Goal: Communication & Community: Answer question/provide support

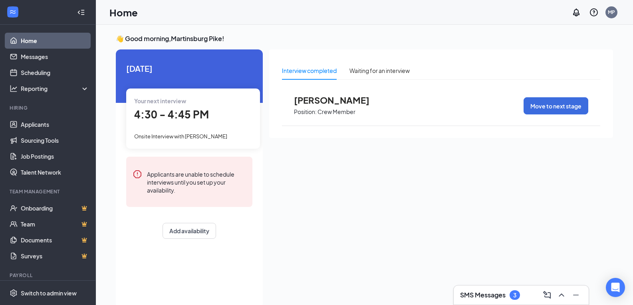
click at [491, 291] on h3 "SMS Messages" at bounding box center [482, 295] width 45 height 9
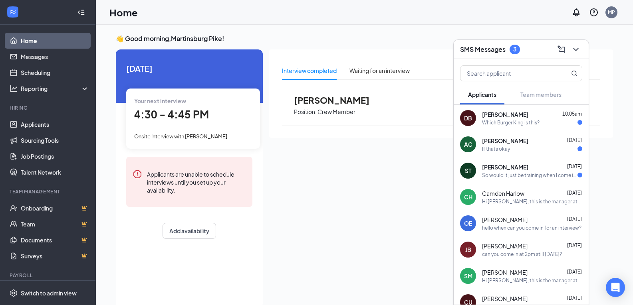
click at [495, 127] on div "DB [PERSON_NAME] 10:05am Which Burger King is this?" at bounding box center [520, 118] width 135 height 26
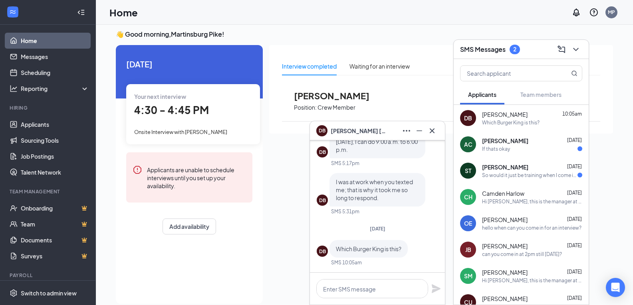
scroll to position [17, 0]
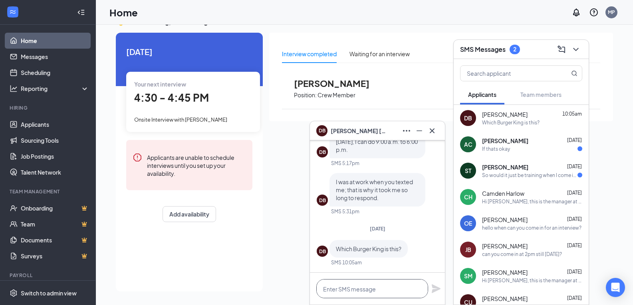
click at [364, 291] on textarea at bounding box center [372, 288] width 112 height 19
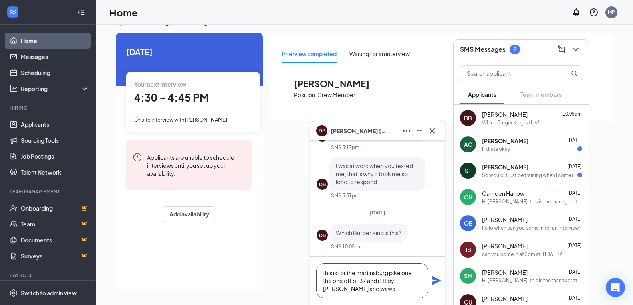
type textarea "this is for the martinsburg pike one. the one off of 37 and rt 11 by [PERSON_NA…"
click at [439, 285] on icon "Plane" at bounding box center [436, 281] width 10 height 10
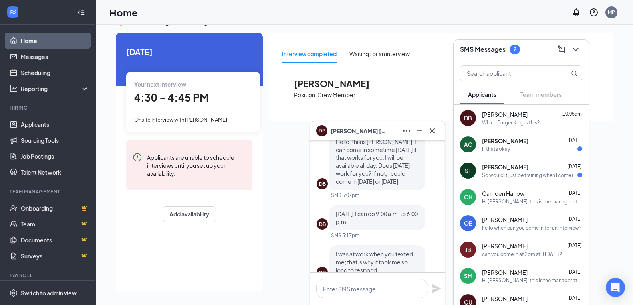
scroll to position [-115, 0]
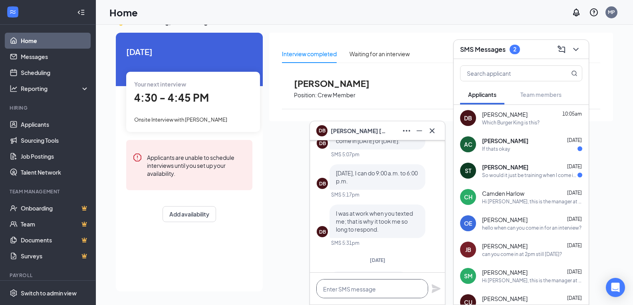
click at [367, 289] on textarea at bounding box center [372, 288] width 112 height 19
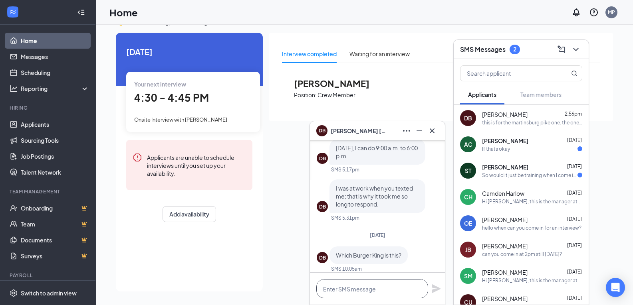
scroll to position [-35, 0]
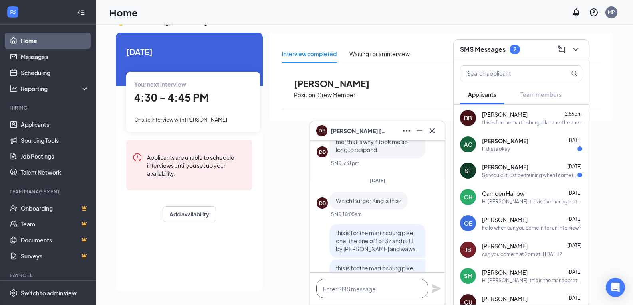
click at [362, 291] on textarea at bounding box center [372, 288] width 112 height 19
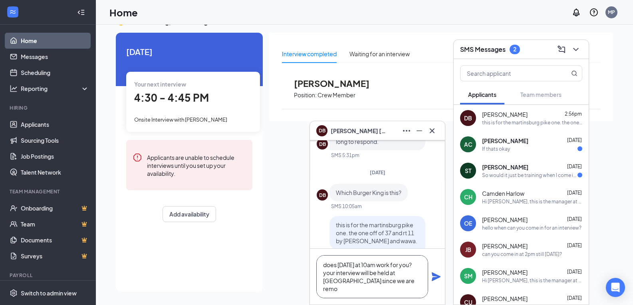
scroll to position [-59, 0]
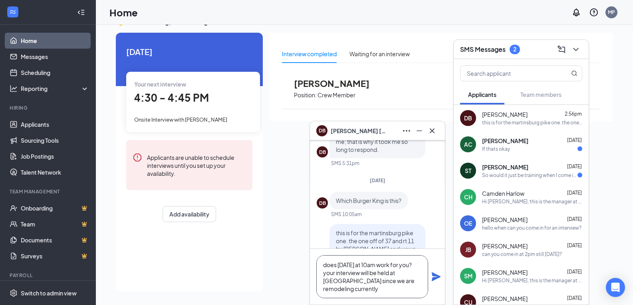
type textarea "does [DATE] at 10am work for you? your interview will be held at [GEOGRAPHIC_DA…"
click at [434, 279] on icon "Plane" at bounding box center [435, 277] width 9 height 9
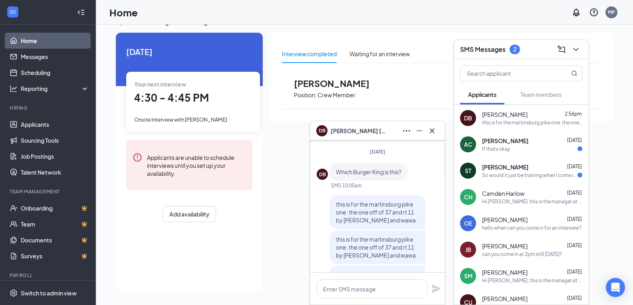
scroll to position [0, 0]
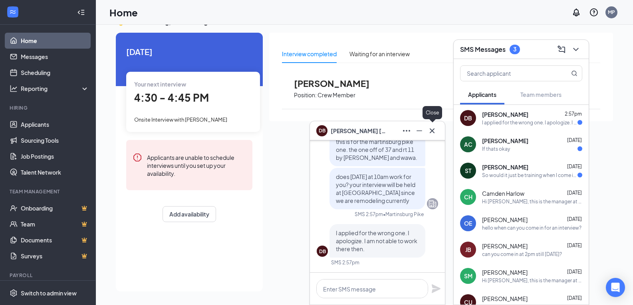
click at [429, 132] on icon "Cross" at bounding box center [432, 131] width 10 height 10
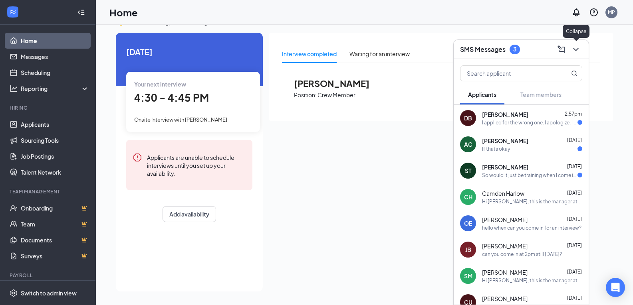
click at [572, 51] on icon "ChevronDown" at bounding box center [576, 50] width 10 height 10
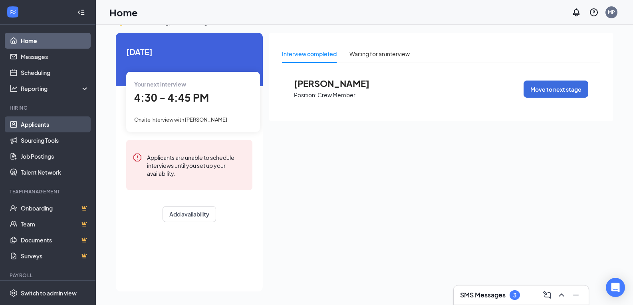
click at [35, 128] on link "Applicants" at bounding box center [55, 125] width 68 height 16
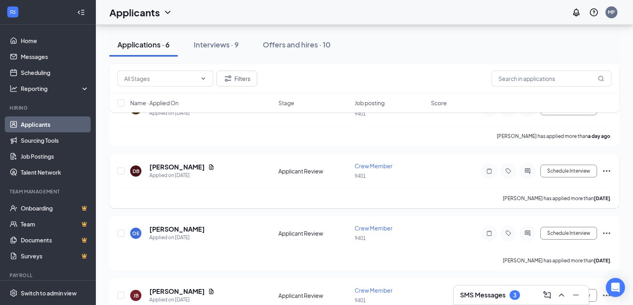
scroll to position [160, 0]
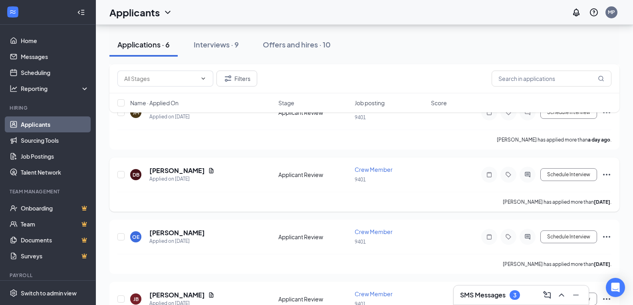
click at [604, 175] on icon "Ellipses" at bounding box center [606, 175] width 10 height 10
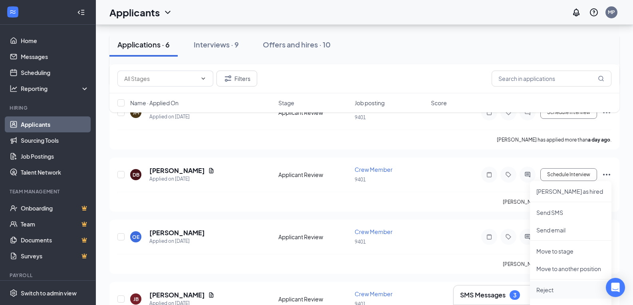
click at [540, 288] on p "Reject" at bounding box center [570, 290] width 69 height 8
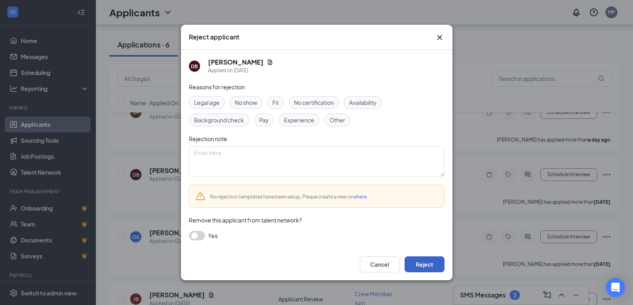
click at [422, 263] on button "Reject" at bounding box center [424, 265] width 40 height 16
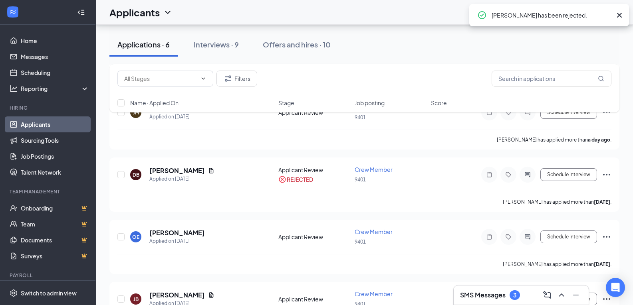
click at [512, 291] on div "3" at bounding box center [514, 296] width 10 height 10
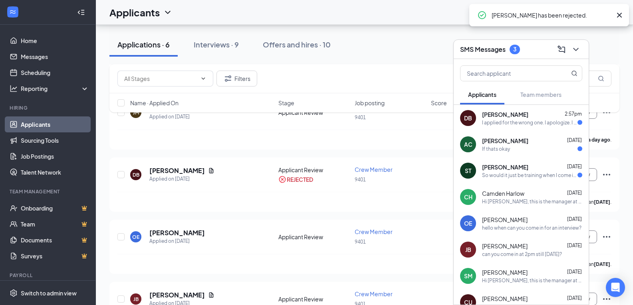
click at [502, 142] on span "[PERSON_NAME]" at bounding box center [505, 141] width 46 height 8
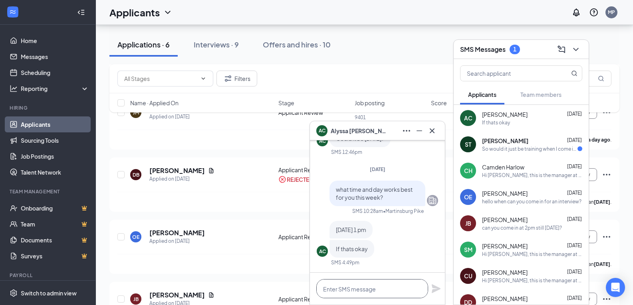
click at [355, 291] on textarea at bounding box center [372, 288] width 112 height 19
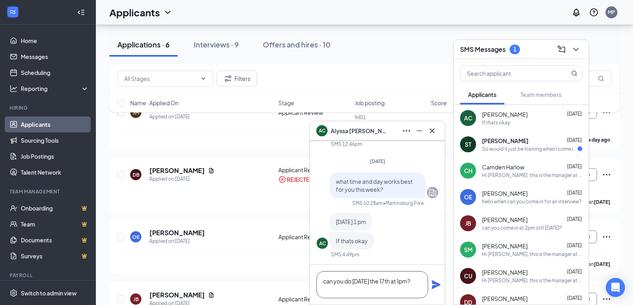
type textarea "can you do [DATE] the 17th at 1pm?"
click at [441, 282] on div "can you do [DATE] the 17th at 1pm?" at bounding box center [377, 285] width 135 height 40
click at [439, 284] on icon "Plane" at bounding box center [435, 285] width 9 height 9
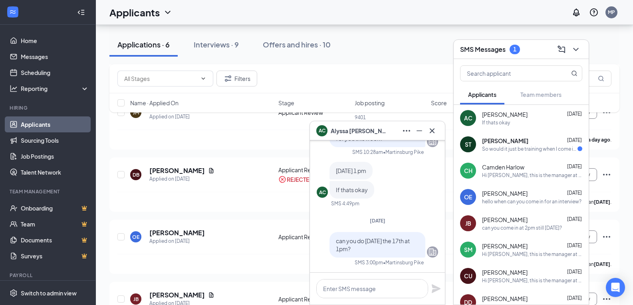
scroll to position [0, 0]
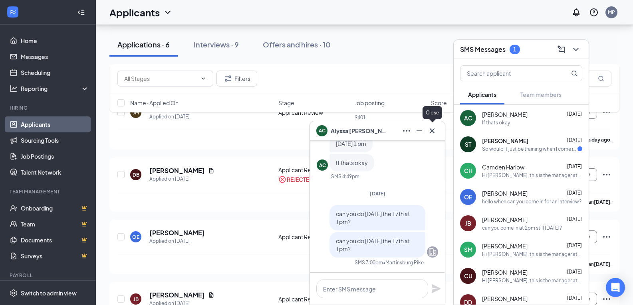
click at [435, 128] on icon "Cross" at bounding box center [432, 131] width 10 height 10
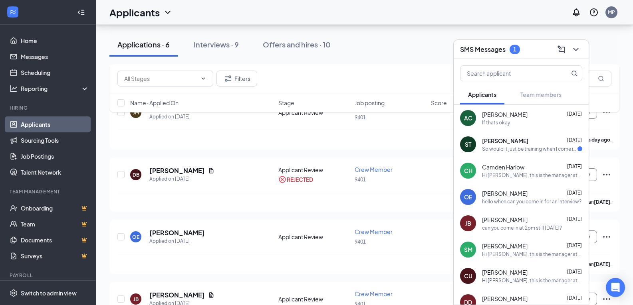
click at [498, 150] on div "So would it just be training when I come in ?" at bounding box center [529, 149] width 95 height 7
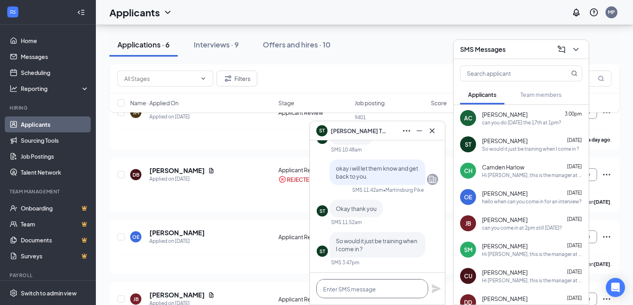
click at [369, 291] on textarea at bounding box center [372, 288] width 112 height 19
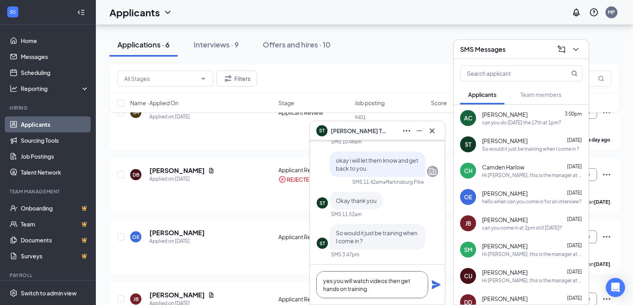
type textarea "yes you will watch videos then get hands on training."
click at [431, 287] on div "yes you will watch videos then get hands on training." at bounding box center [377, 285] width 135 height 40
click at [438, 285] on icon "Plane" at bounding box center [435, 285] width 9 height 9
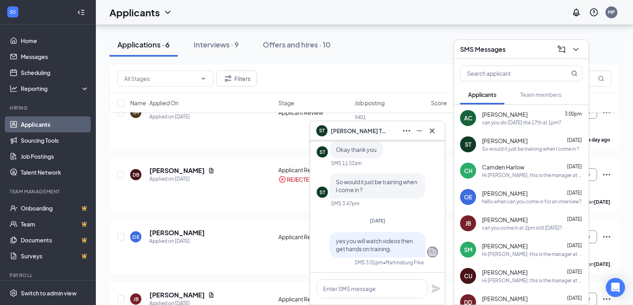
scroll to position [0, 0]
click at [434, 130] on icon "Cross" at bounding box center [432, 131] width 10 height 10
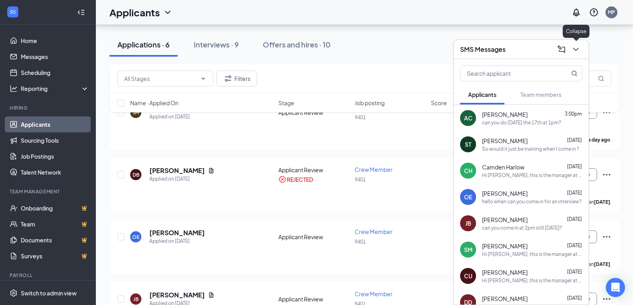
click at [576, 51] on icon "ChevronDown" at bounding box center [576, 50] width 10 height 10
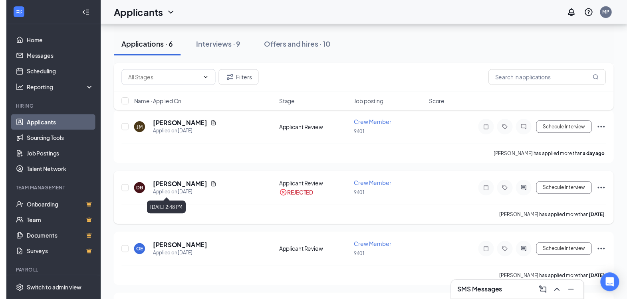
scroll to position [103, 0]
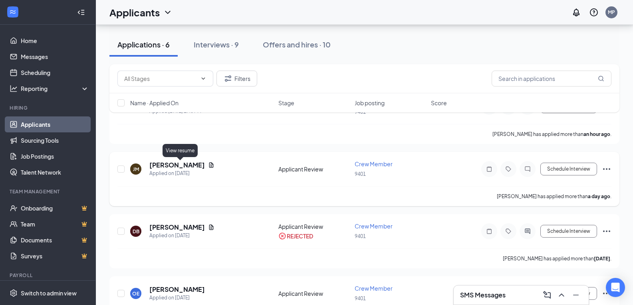
click at [208, 166] on icon "Document" at bounding box center [211, 165] width 6 height 6
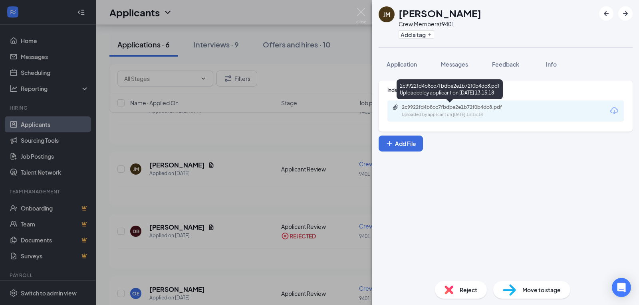
click at [436, 112] on div "Uploaded by applicant on [DATE] 13:15:18" at bounding box center [461, 115] width 120 height 6
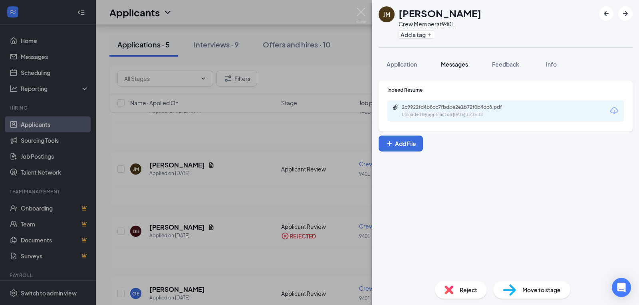
click at [455, 62] on span "Messages" at bounding box center [454, 64] width 27 height 7
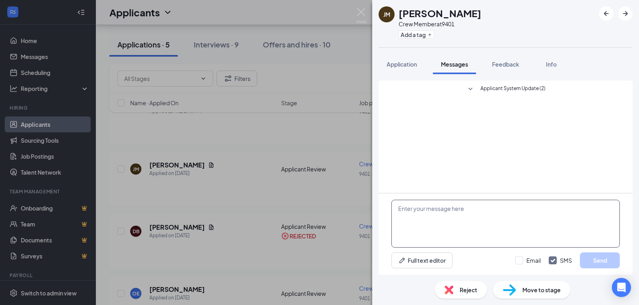
click at [451, 221] on textarea at bounding box center [505, 224] width 228 height 48
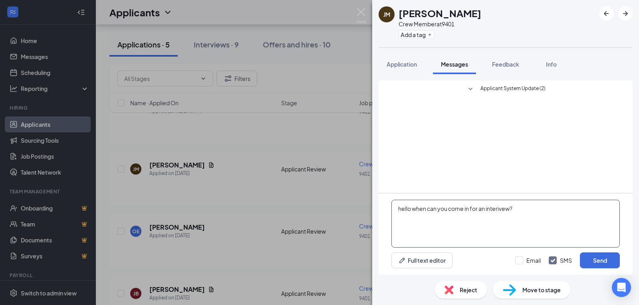
click at [492, 207] on textarea "hello when can you come in for an interivew?" at bounding box center [505, 224] width 228 height 48
type textarea "hello when can you come in for an interview?"
click at [599, 263] on button "Send" at bounding box center [599, 261] width 40 height 16
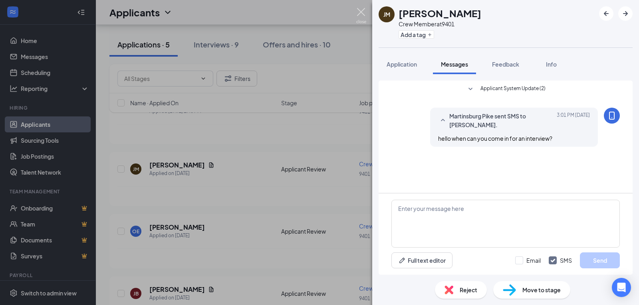
click at [362, 16] on img at bounding box center [361, 16] width 10 height 16
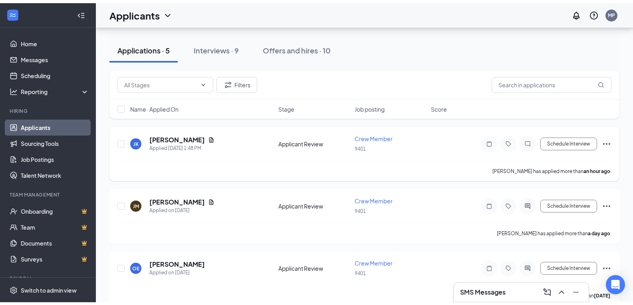
scroll to position [23, 0]
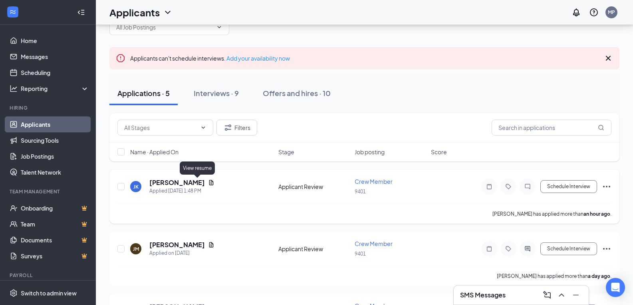
click at [209, 182] on icon "Document" at bounding box center [211, 182] width 4 height 5
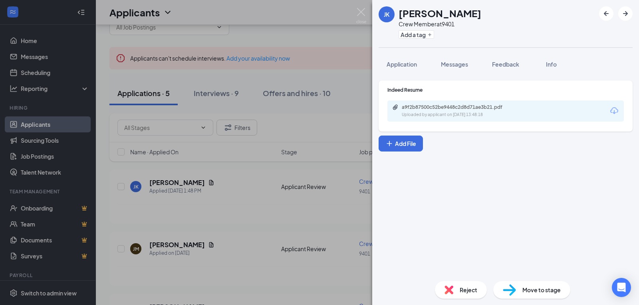
click at [436, 109] on div "a9f2b87500c52be9448c2d8d71ae3b21.pdf" at bounding box center [457, 107] width 112 height 6
click at [464, 62] on span "Messages" at bounding box center [454, 64] width 27 height 7
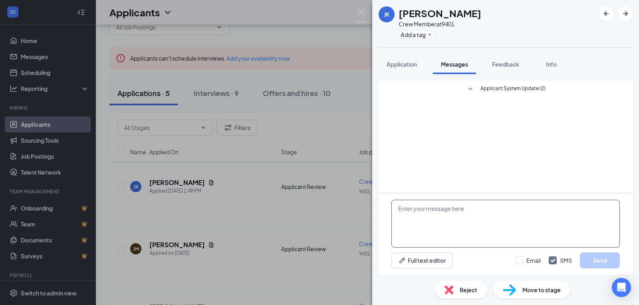
click at [450, 208] on textarea at bounding box center [505, 224] width 228 height 48
type textarea "hello when could you come in for an interview?"
click at [594, 257] on button "Send" at bounding box center [599, 261] width 40 height 16
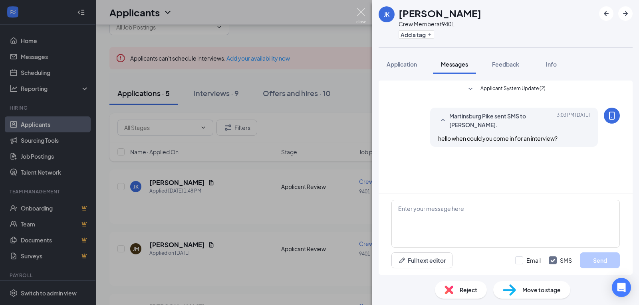
click at [359, 16] on img at bounding box center [361, 16] width 10 height 16
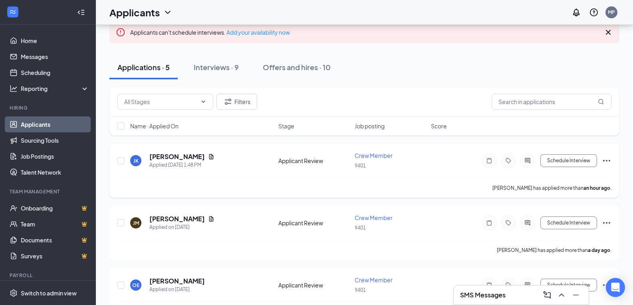
scroll to position [63, 0]
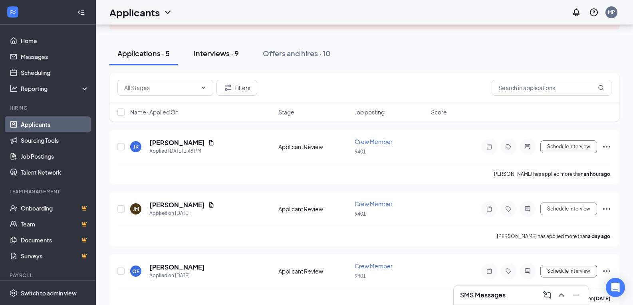
click at [199, 50] on div "Interviews · 9" at bounding box center [216, 53] width 45 height 10
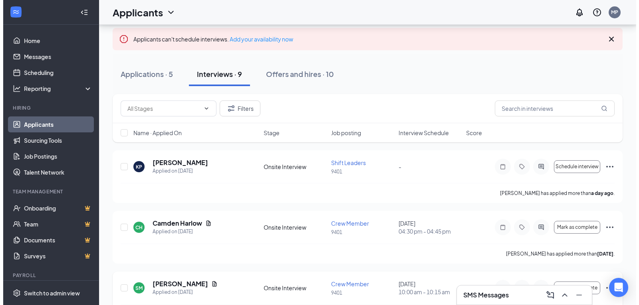
scroll to position [40, 0]
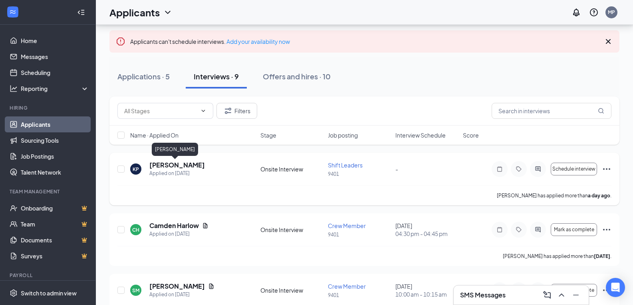
click at [178, 166] on h5 "[PERSON_NAME]" at bounding box center [176, 165] width 55 height 9
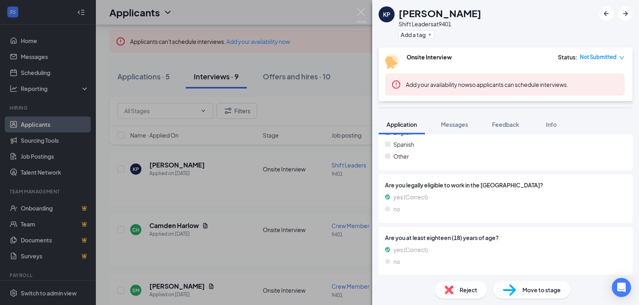
scroll to position [369, 0]
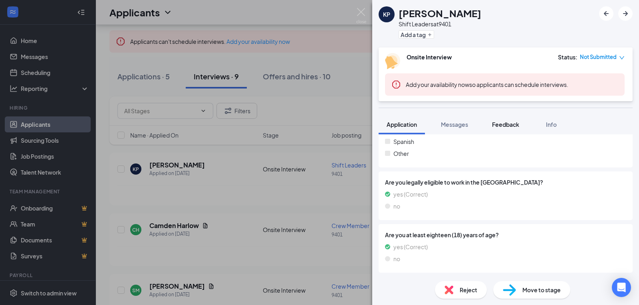
click at [501, 125] on span "Feedback" at bounding box center [505, 124] width 27 height 7
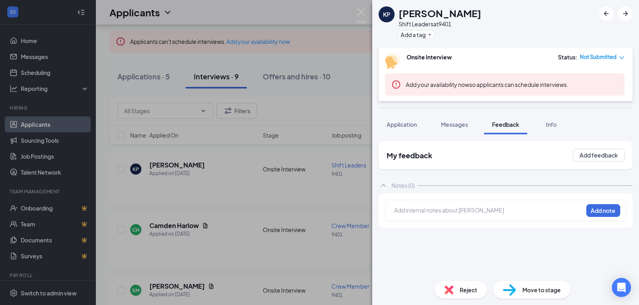
click at [551, 124] on span "Info" at bounding box center [551, 124] width 11 height 7
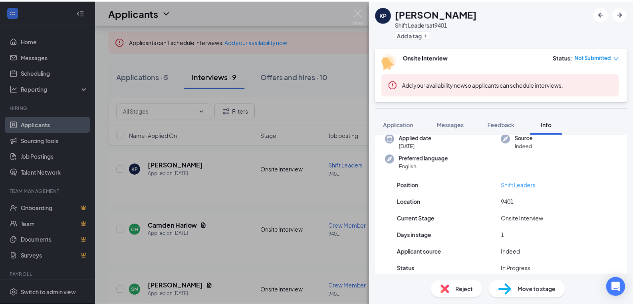
scroll to position [65, 0]
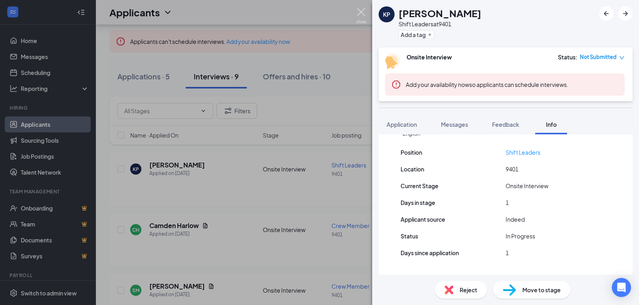
click at [365, 10] on img at bounding box center [361, 16] width 10 height 16
